Goal: Contribute content

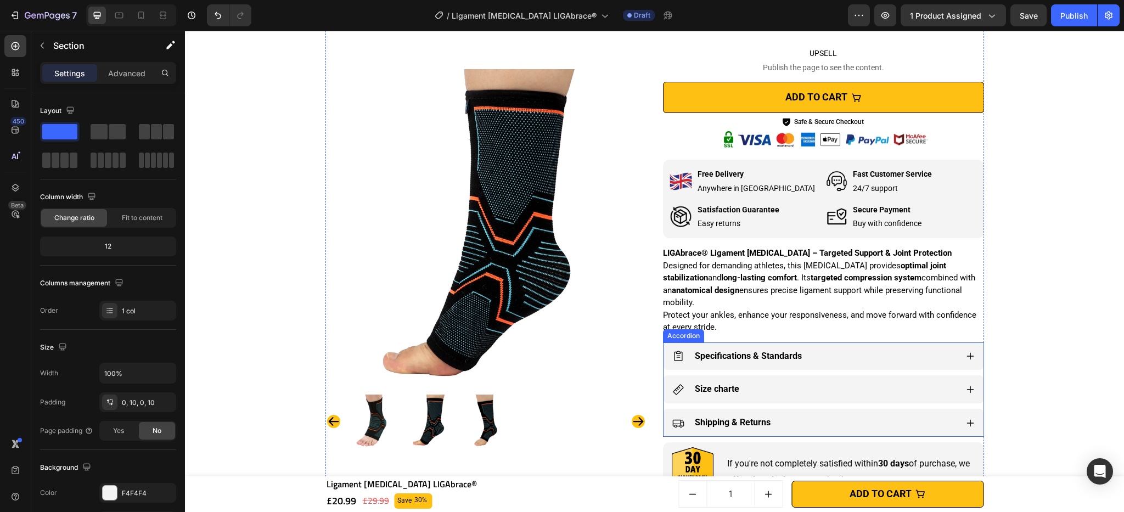
scroll to position [609, 0]
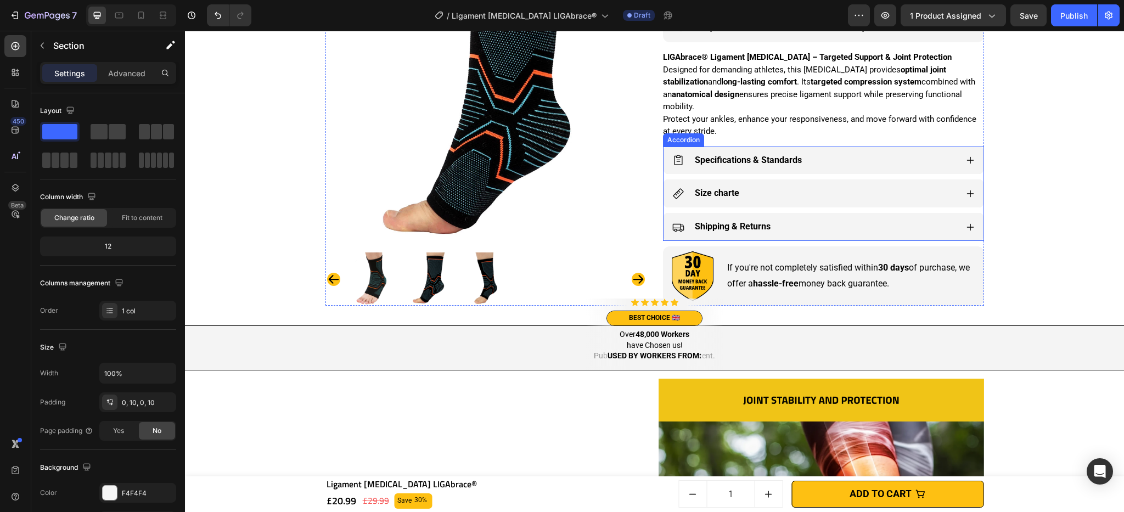
click at [781, 196] on div "Size charte" at bounding box center [815, 193] width 285 height 19
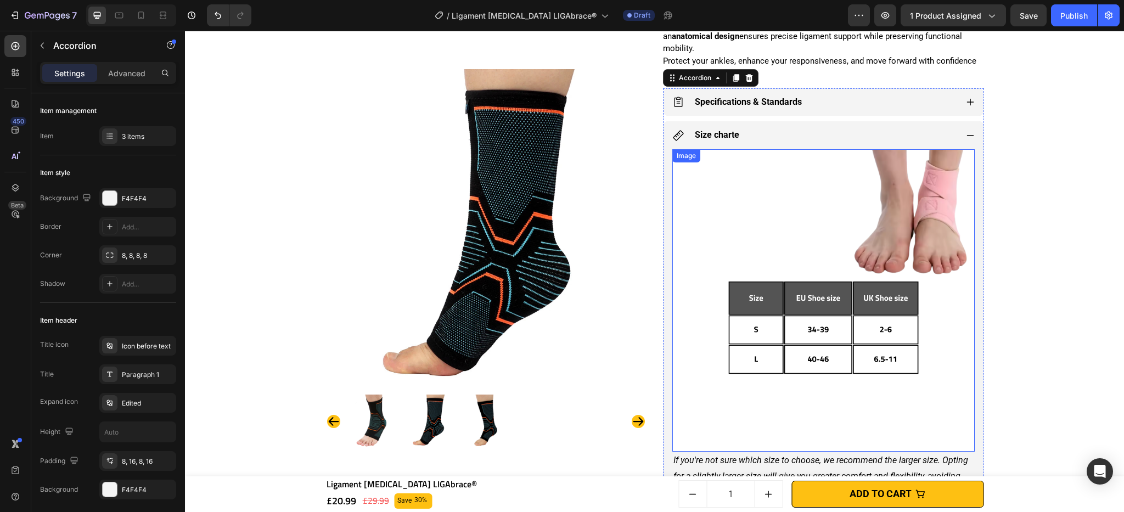
scroll to position [669, 0]
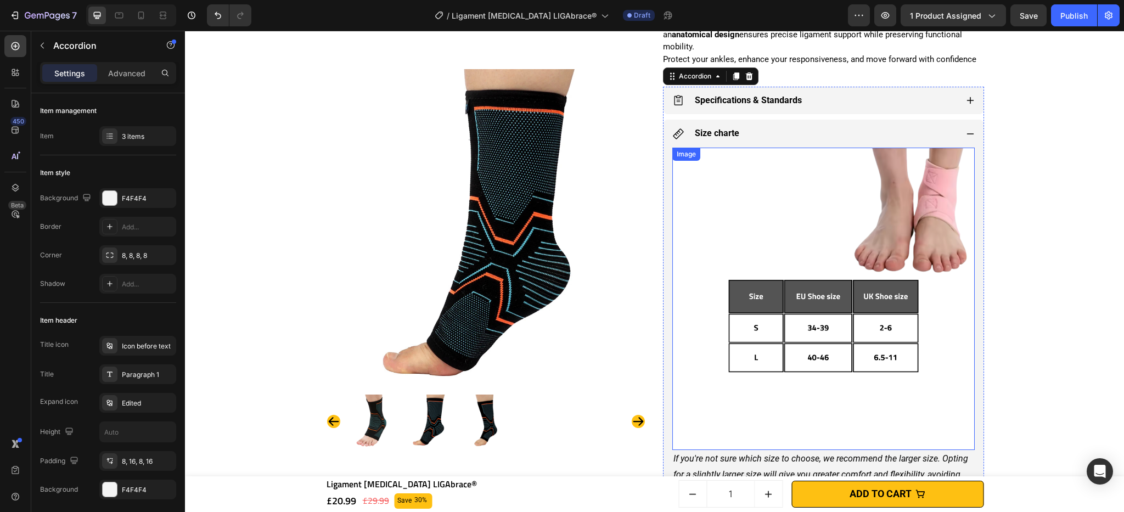
click at [783, 265] on img at bounding box center [824, 299] width 303 height 303
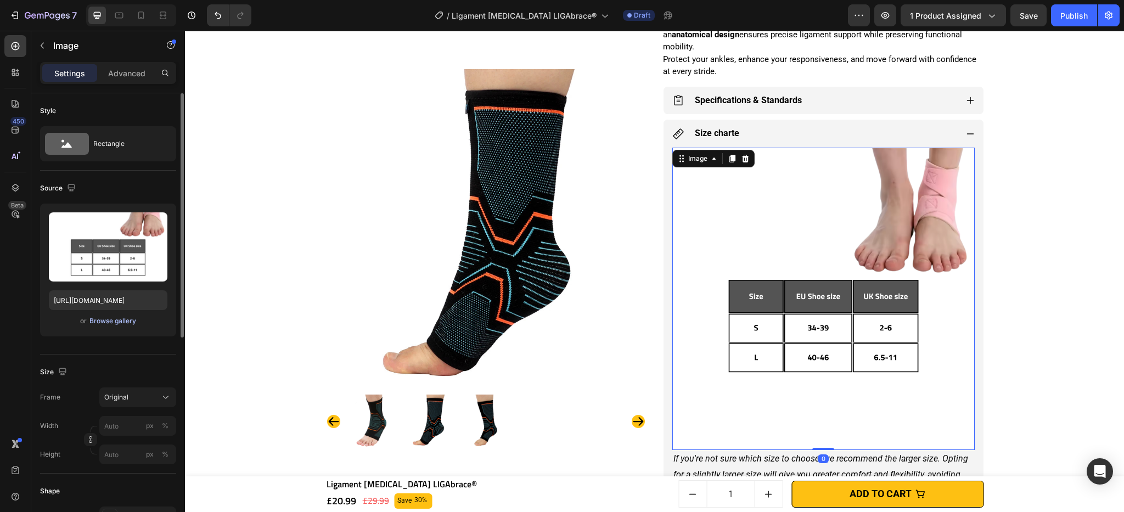
click at [122, 317] on div "Browse gallery" at bounding box center [112, 321] width 47 height 10
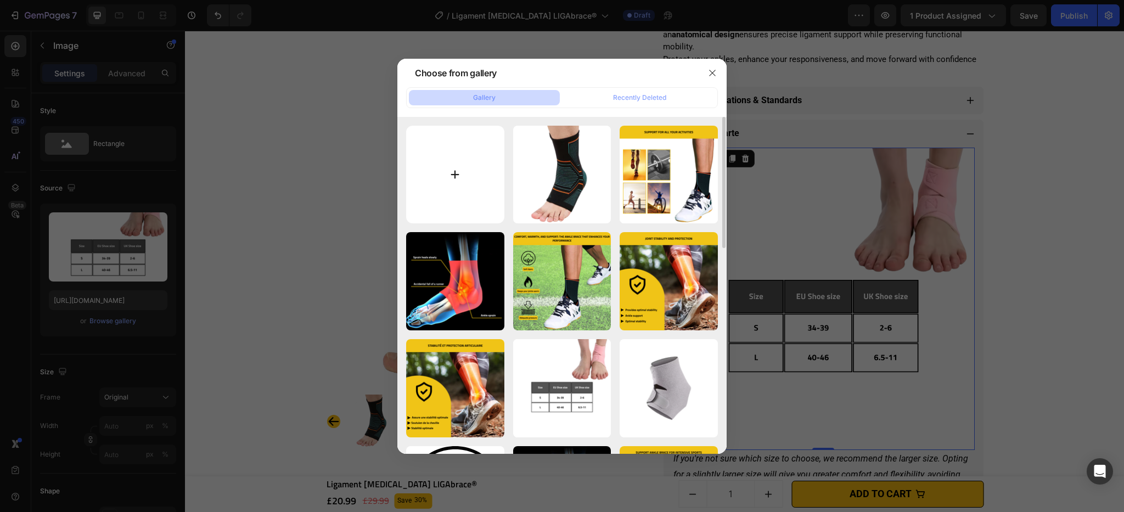
click at [461, 183] on input "file" at bounding box center [455, 175] width 98 height 98
type input "C:\fakepath\Ligament [MEDICAL_DATA] LIGAbrace® (1).png"
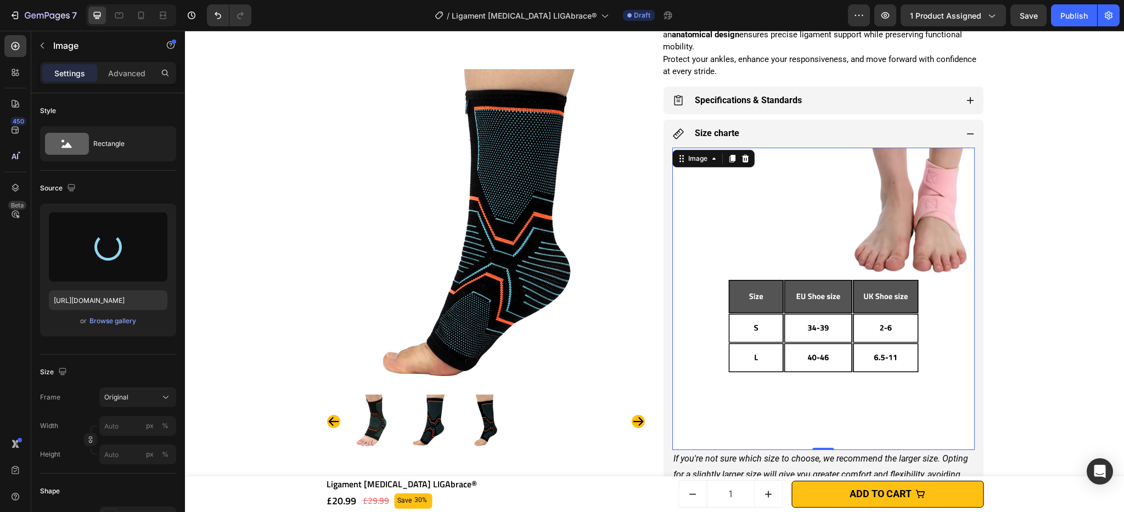
type input "[URL][DOMAIN_NAME]"
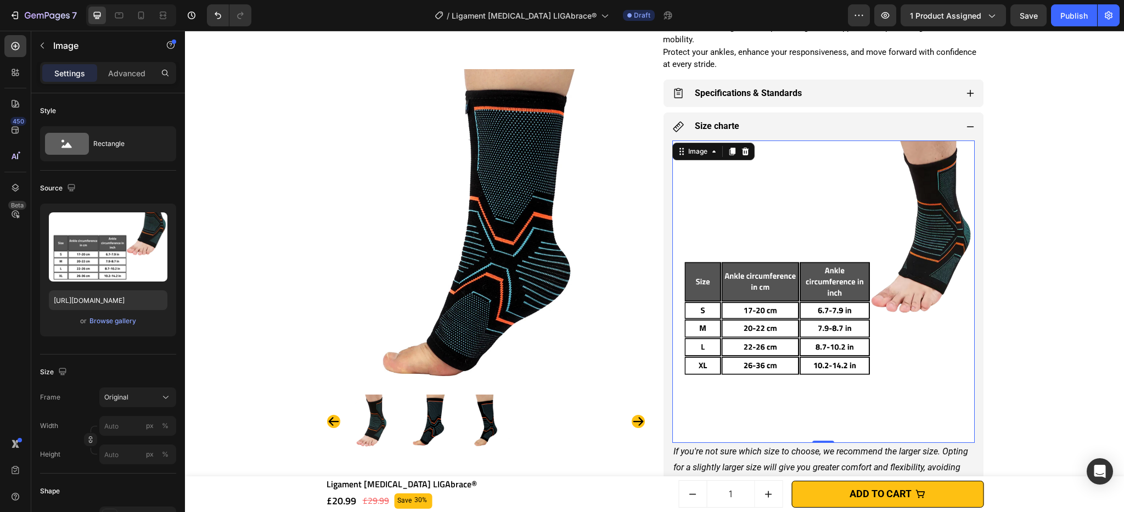
scroll to position [632, 0]
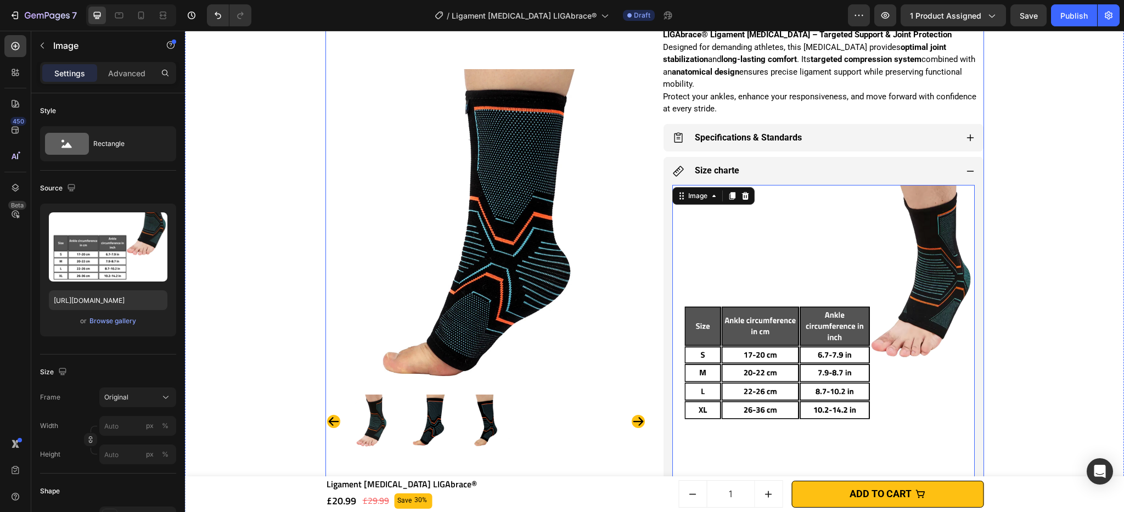
click at [830, 141] on div "Specifications & Standards" at bounding box center [815, 137] width 285 height 19
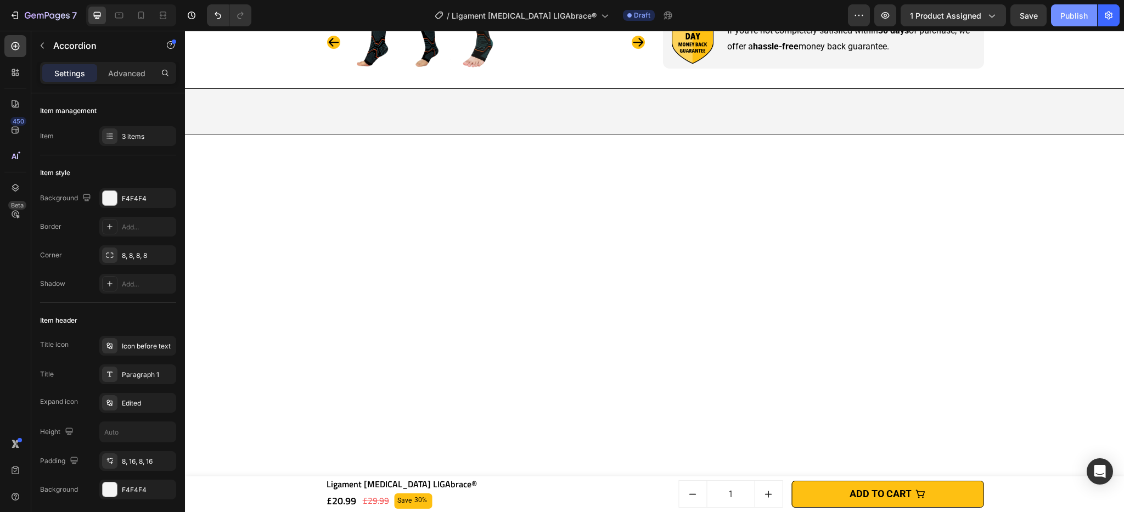
scroll to position [0, 0]
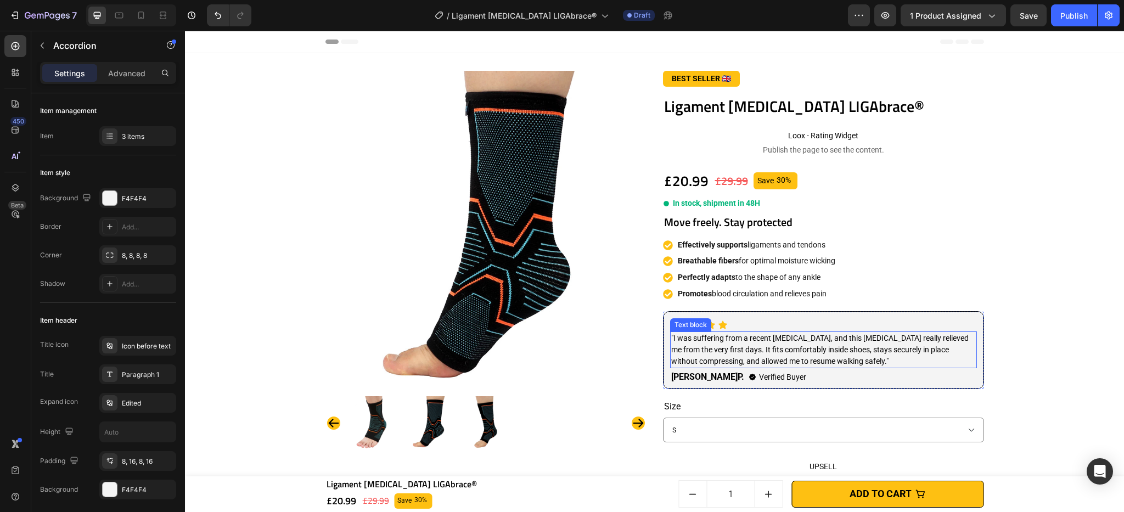
click at [709, 345] on p ""I was suffering from a recent [MEDICAL_DATA], and this [MEDICAL_DATA] really r…" at bounding box center [823, 350] width 305 height 35
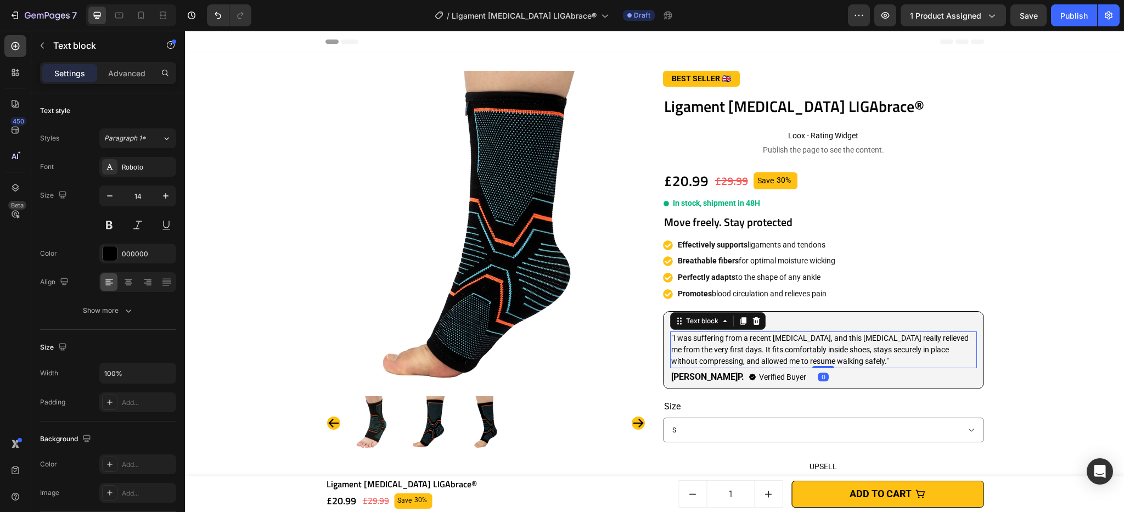
click at [692, 343] on p ""I was suffering from a recent [MEDICAL_DATA], and this [MEDICAL_DATA] really r…" at bounding box center [823, 350] width 305 height 35
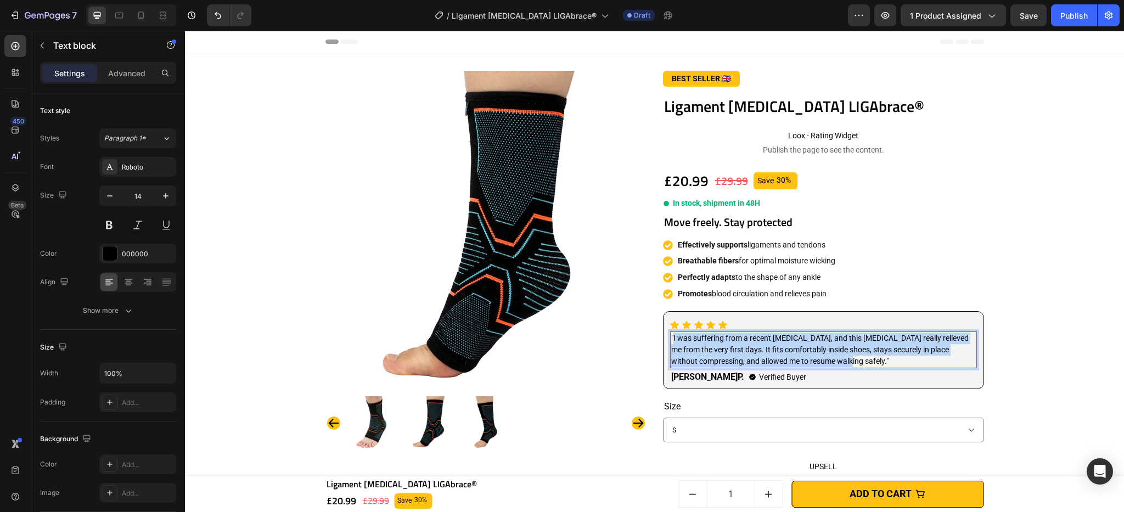
drag, startPoint x: 669, startPoint y: 338, endPoint x: 809, endPoint y: 365, distance: 141.9
click at [809, 365] on p ""I was suffering from a recent [MEDICAL_DATA], and this [MEDICAL_DATA] really r…" at bounding box center [823, 350] width 305 height 35
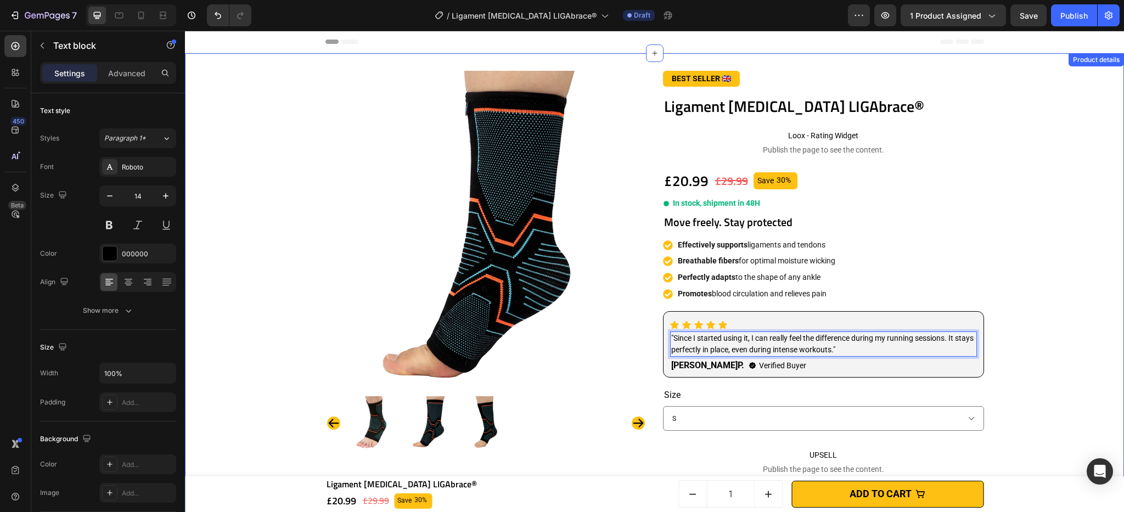
click at [1030, 327] on div "Product Images BEST SELLER 🇬🇧 Text block Row Ligament [MEDICAL_DATA] LIGAbrace®…" at bounding box center [655, 493] width 928 height 844
